Goal: Transaction & Acquisition: Purchase product/service

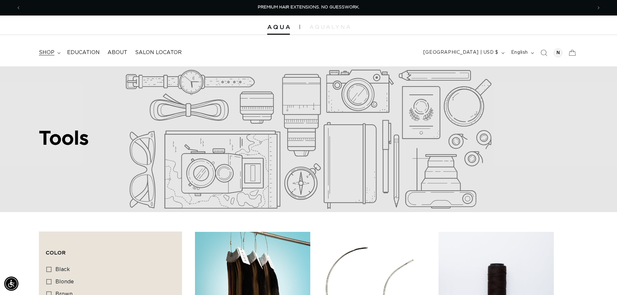
click at [58, 55] on summary "shop" at bounding box center [49, 52] width 28 height 15
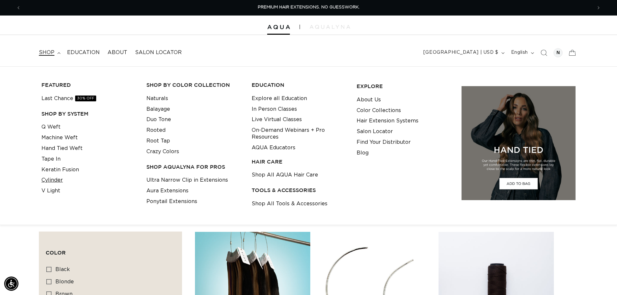
click at [56, 181] on link "Cylinder" at bounding box center [51, 180] width 21 height 11
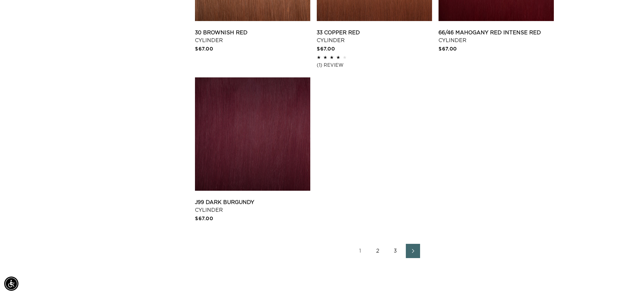
scroll to position [1100, 0]
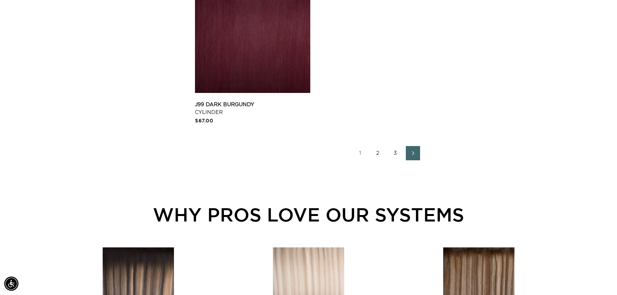
click at [374, 151] on link "2" at bounding box center [378, 153] width 14 height 14
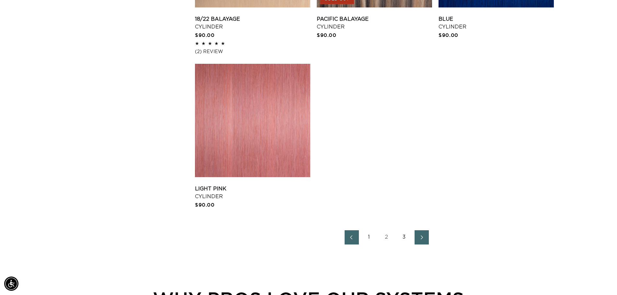
scroll to position [1133, 0]
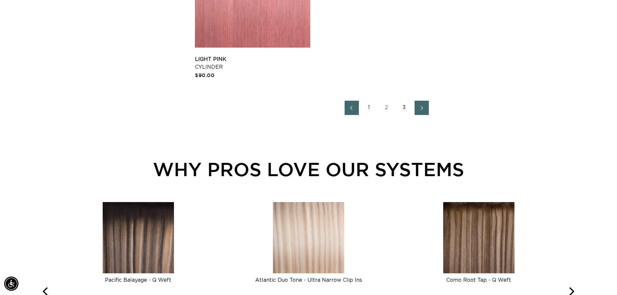
click at [368, 106] on link "1" at bounding box center [369, 108] width 14 height 14
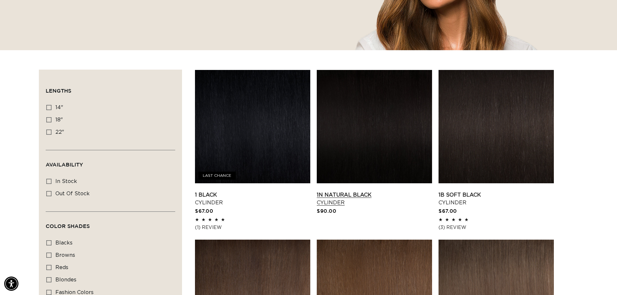
scroll to position [0, 571]
click at [397, 191] on link "1N Natural Black Cylinder" at bounding box center [374, 199] width 115 height 16
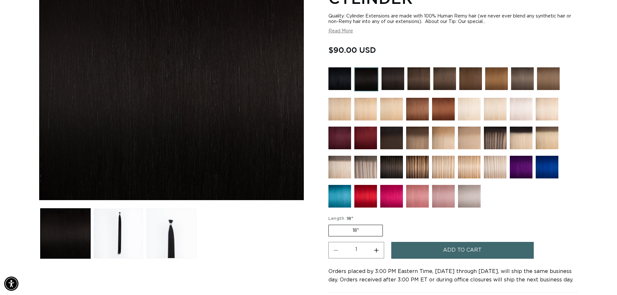
click at [372, 114] on img at bounding box center [365, 109] width 23 height 23
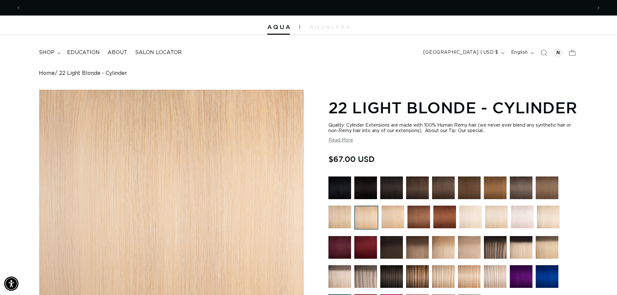
scroll to position [0, 571]
